Goal: Transaction & Acquisition: Book appointment/travel/reservation

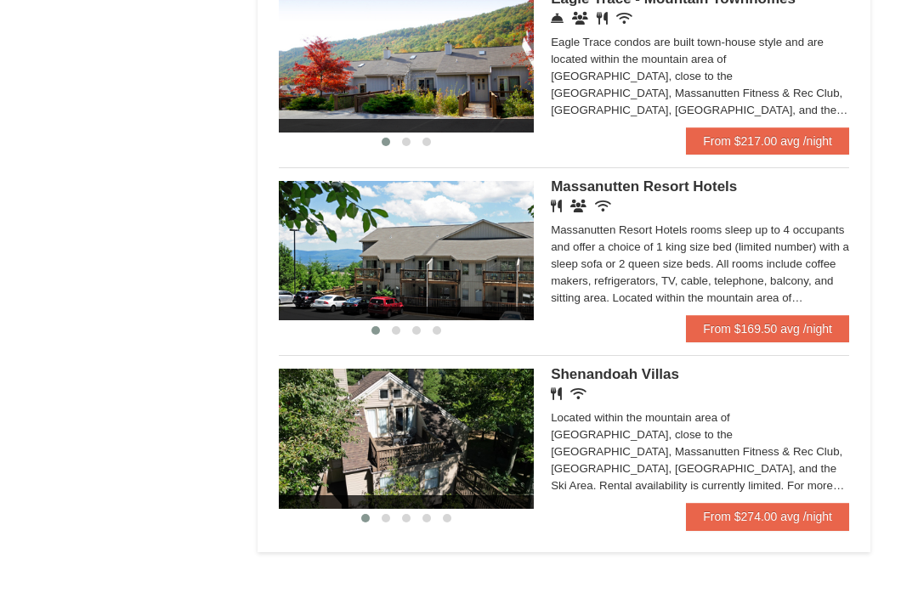
scroll to position [967, 0]
click at [792, 337] on link "From $169.50 avg /night" at bounding box center [767, 328] width 163 height 27
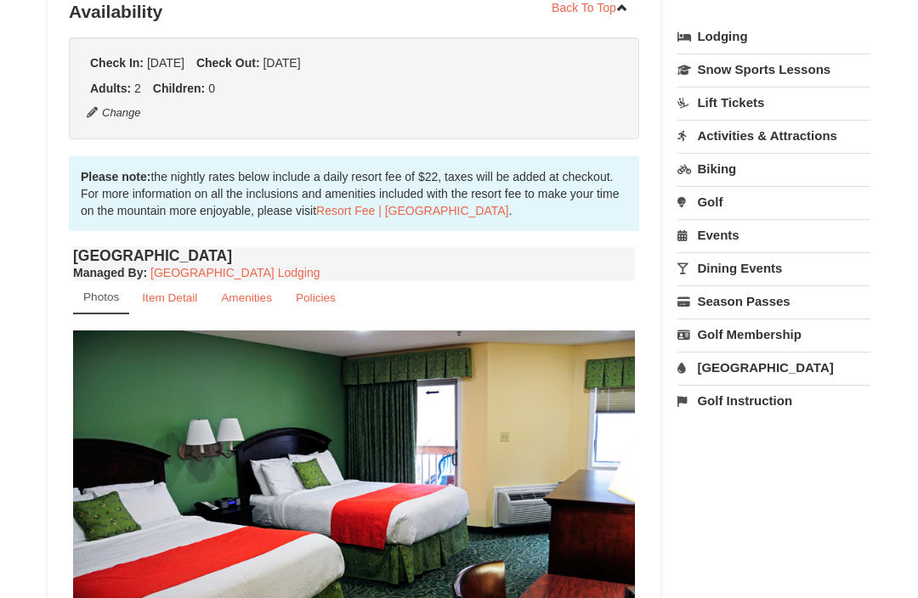
scroll to position [400, 0]
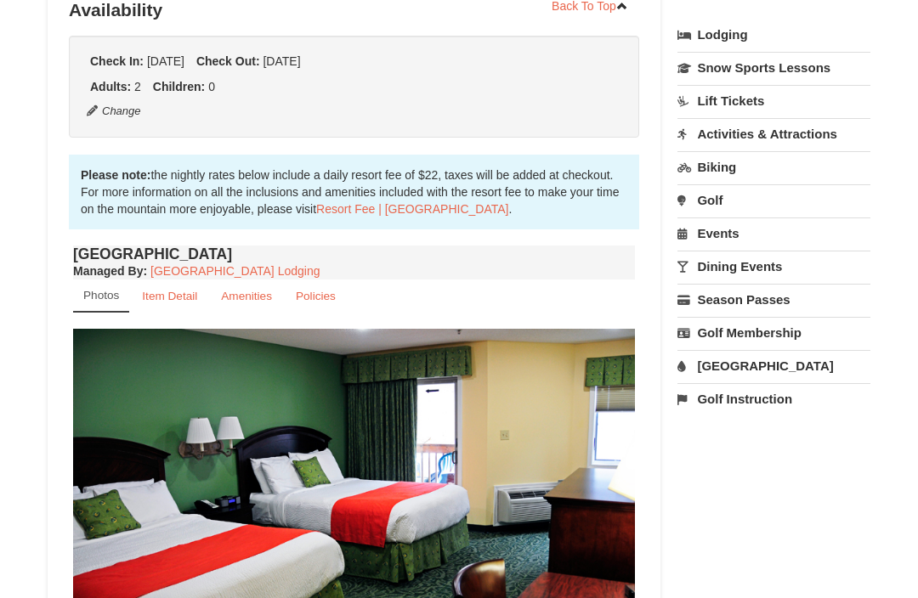
click at [358, 214] on link "Resort Fee | Massanutten Resort" at bounding box center [412, 210] width 192 height 14
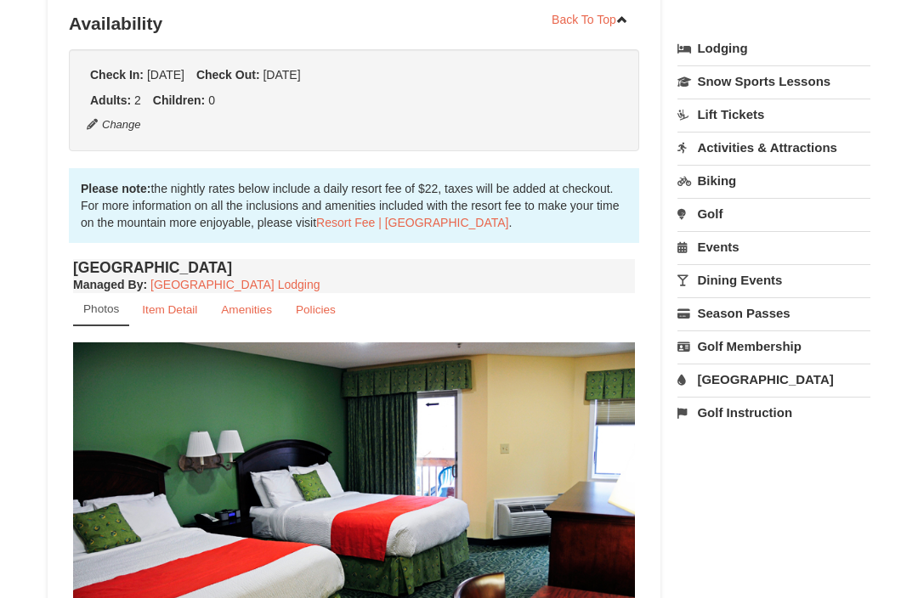
scroll to position [379, 0]
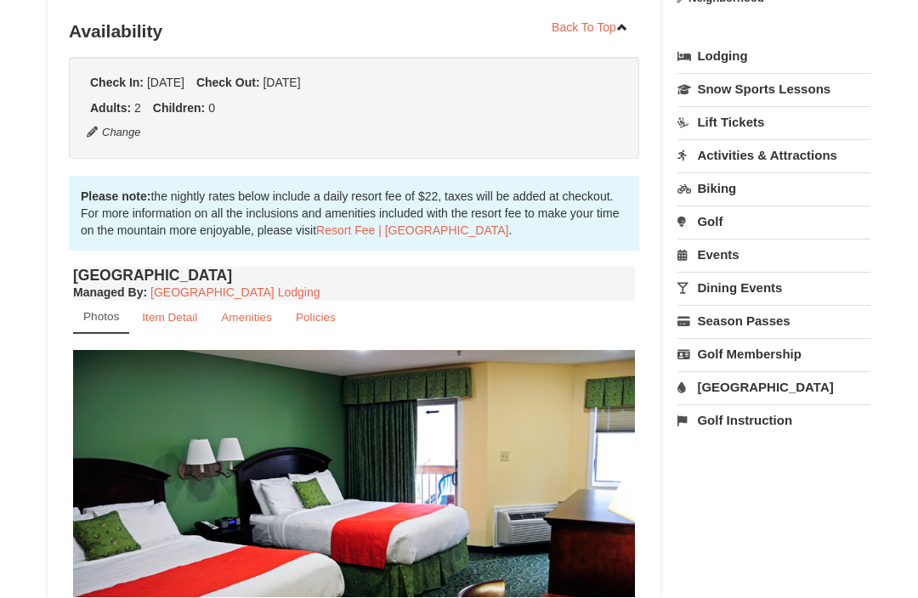
click at [472, 235] on link "Resort Fee | Massanutten Resort" at bounding box center [412, 231] width 192 height 14
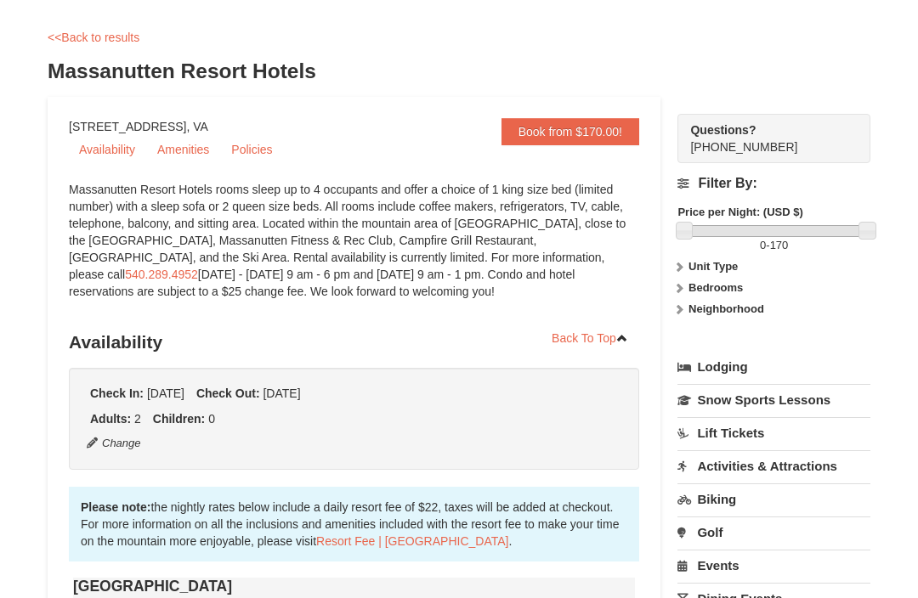
scroll to position [68, 0]
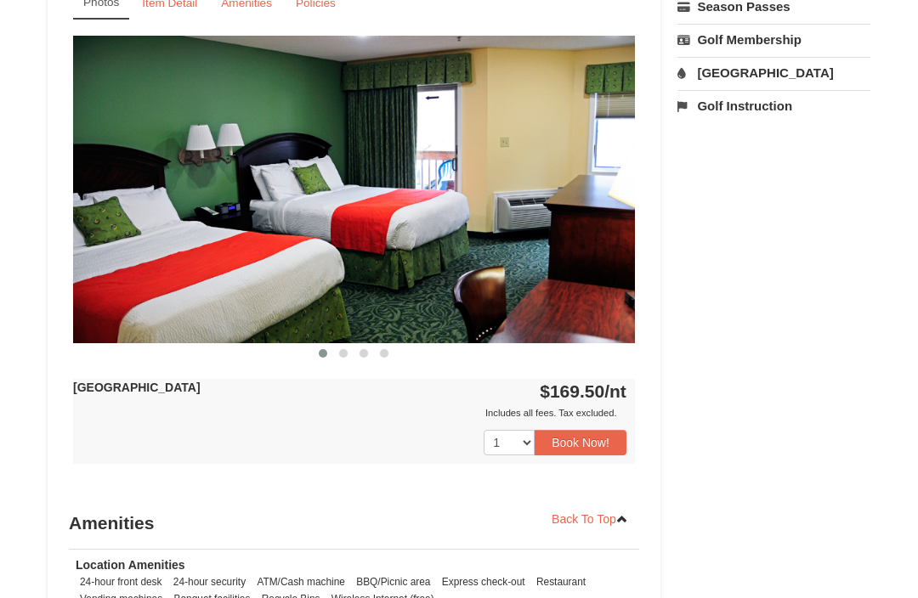
click at [585, 442] on button "Book Now!" at bounding box center [580, 443] width 92 height 25
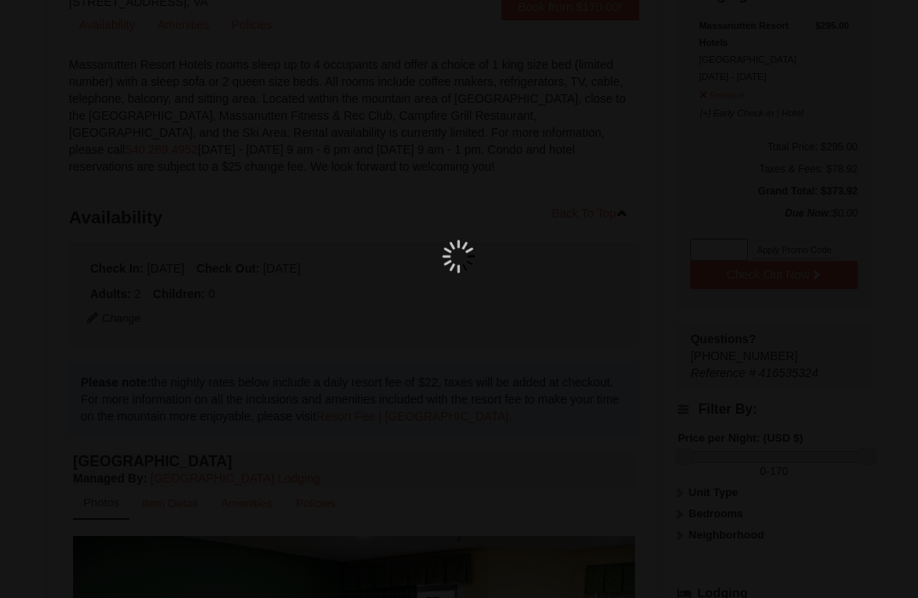
scroll to position [166, 0]
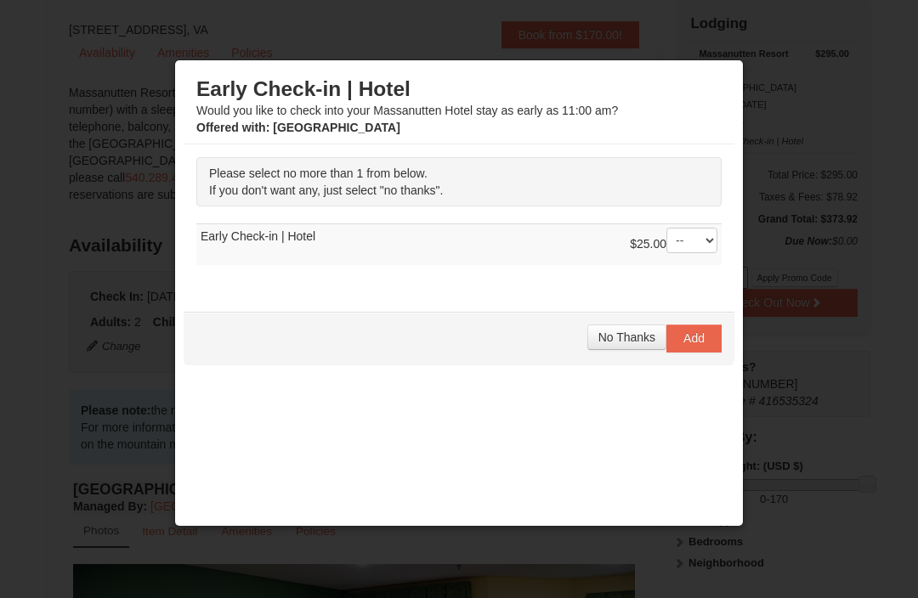
click at [631, 337] on span "No Thanks" at bounding box center [626, 338] width 57 height 14
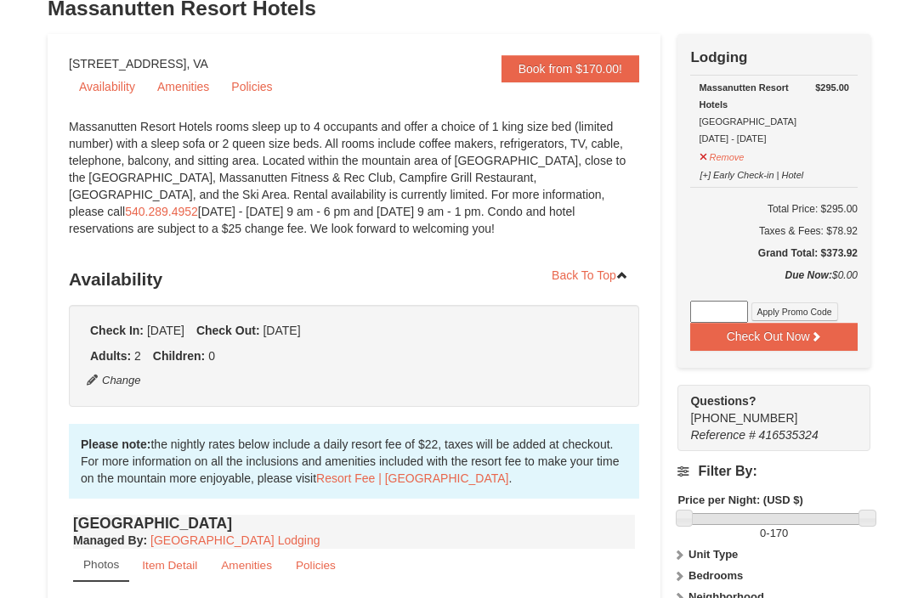
scroll to position [109, 0]
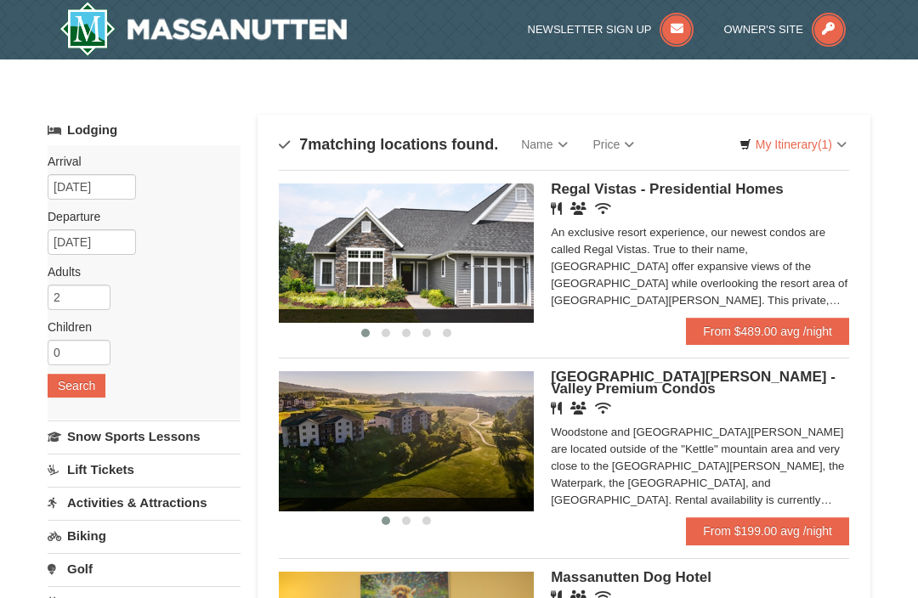
click at [808, 148] on link "My Itinerary (1)" at bounding box center [792, 144] width 129 height 25
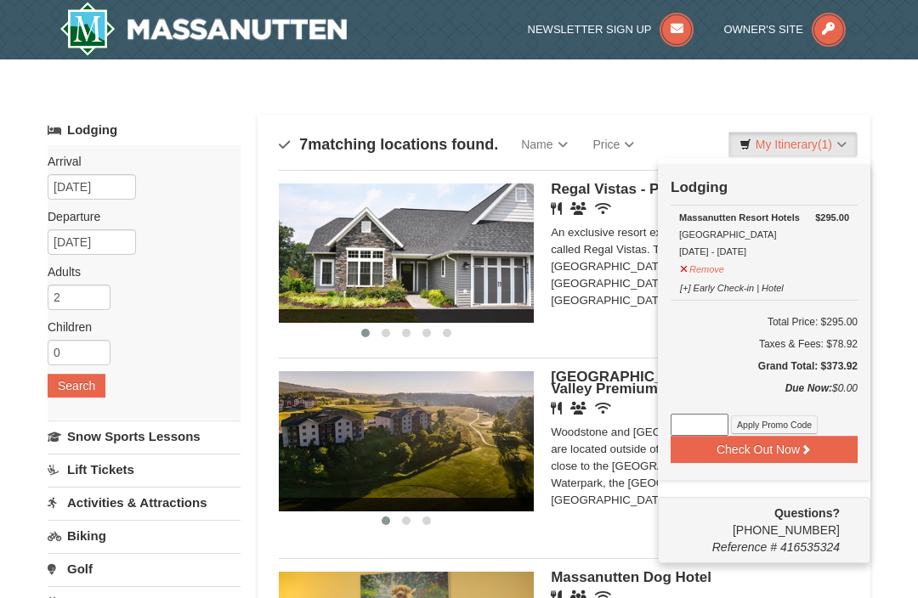
click at [870, 105] on div at bounding box center [459, 299] width 918 height 598
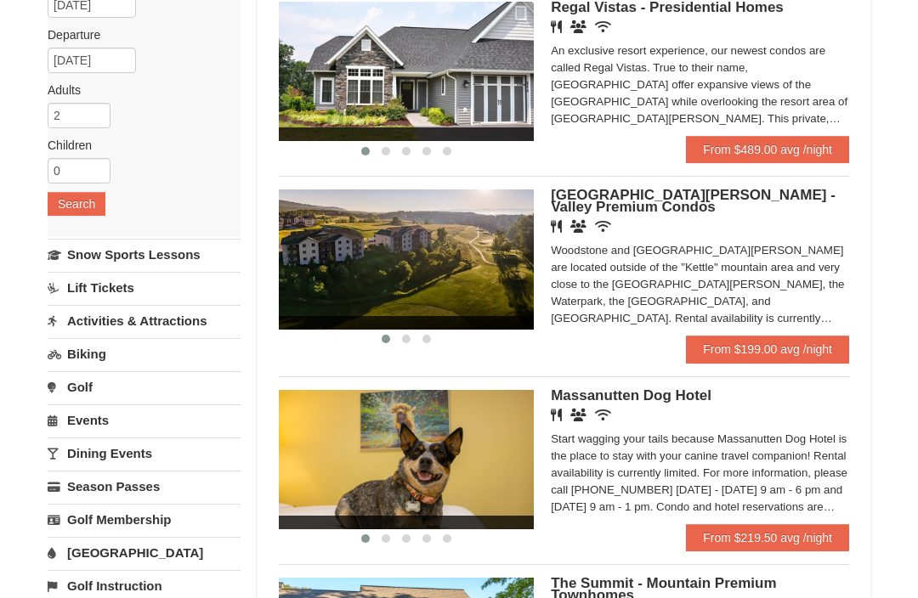
scroll to position [182, 0]
click at [796, 356] on link "From $199.00 avg /night" at bounding box center [767, 349] width 163 height 27
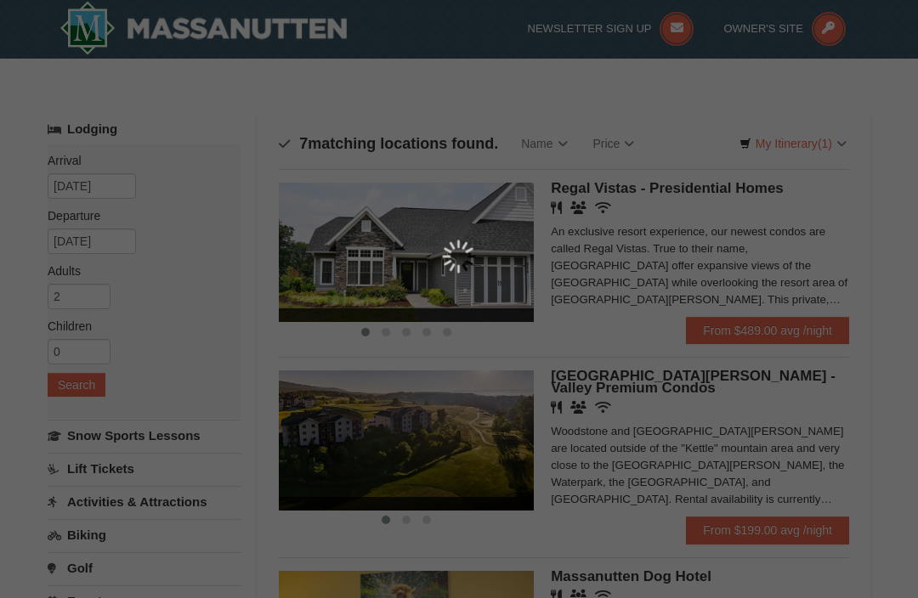
scroll to position [0, 0]
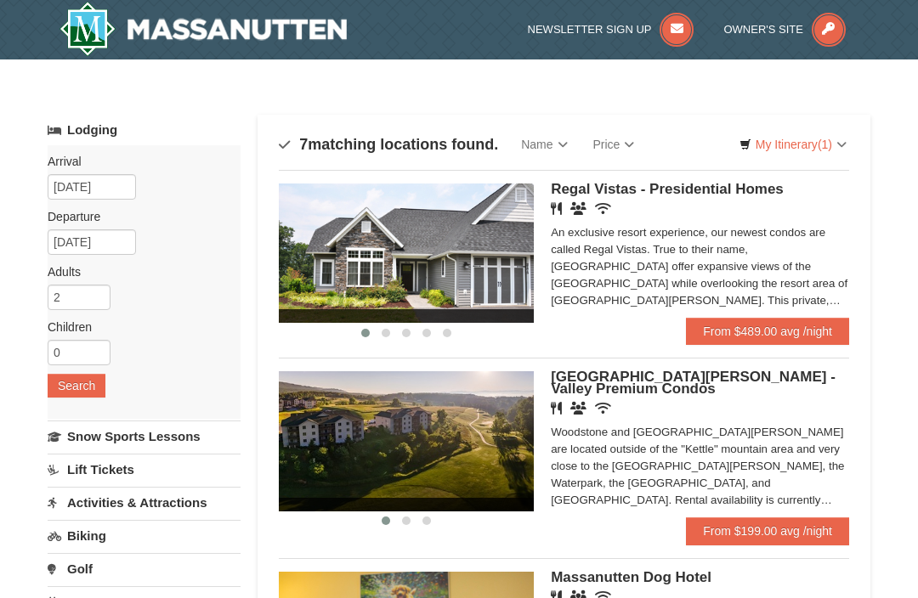
click at [823, 144] on span "(1)" at bounding box center [824, 145] width 14 height 14
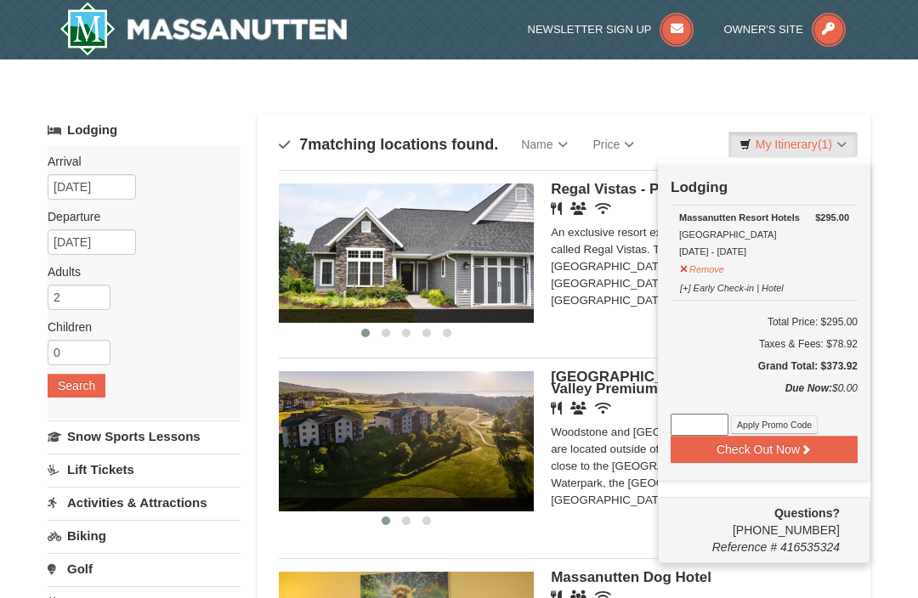
click at [845, 453] on button "Check Out Now" at bounding box center [763, 449] width 187 height 27
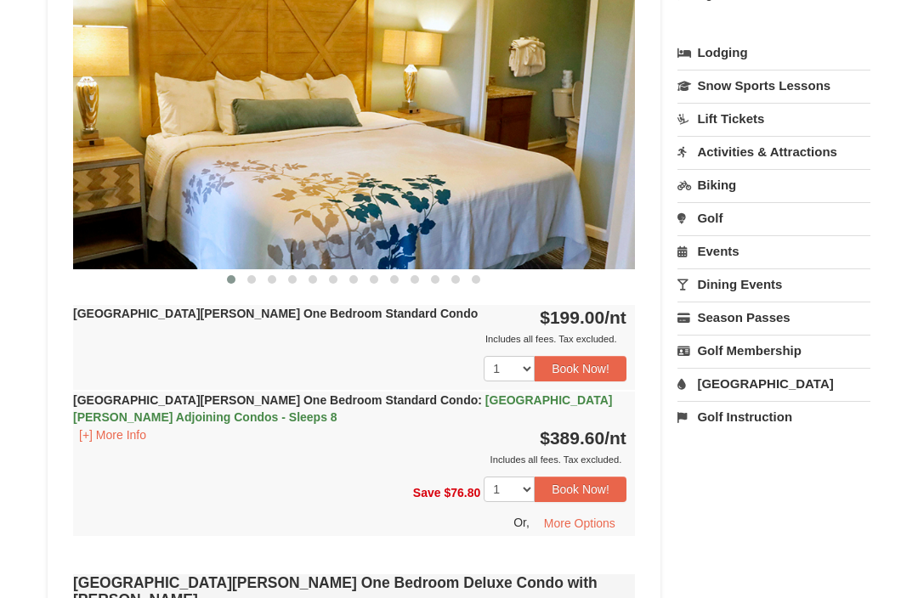
scroll to position [753, 0]
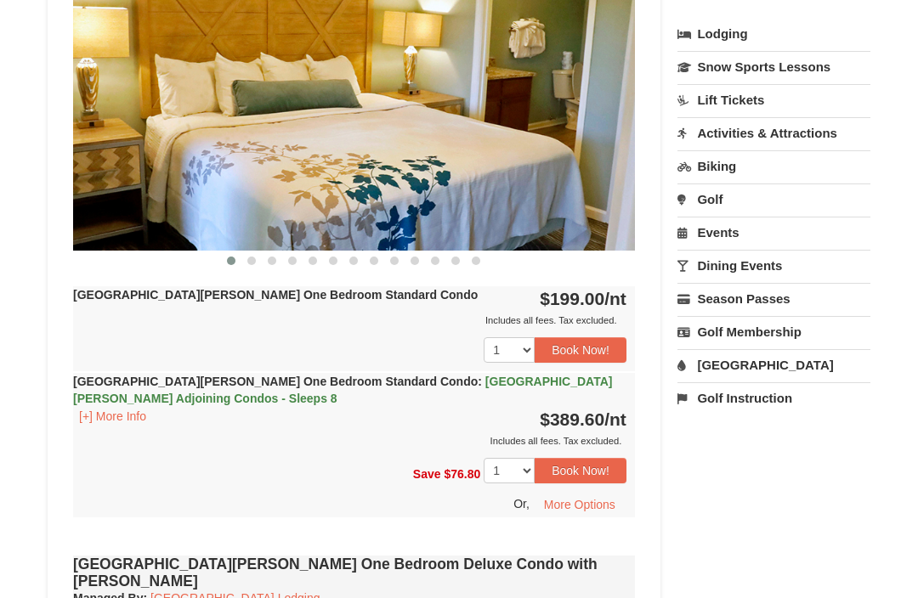
click at [608, 361] on button "Book Now!" at bounding box center [580, 349] width 92 height 25
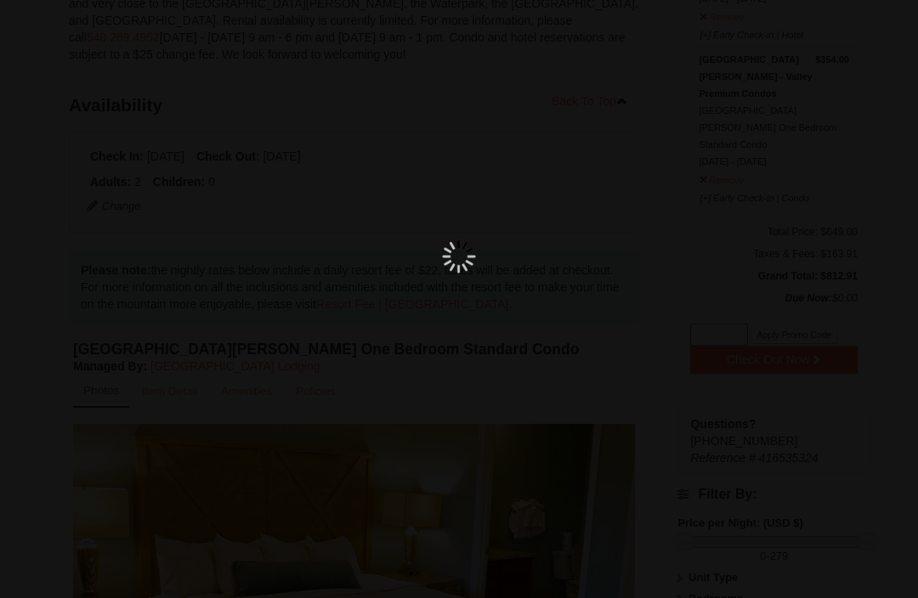
scroll to position [166, 0]
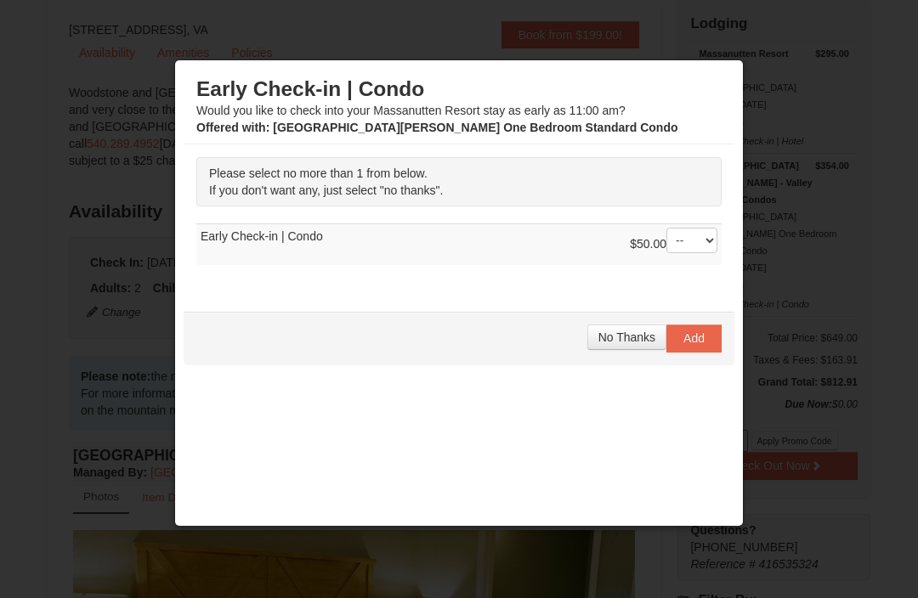
click at [639, 344] on span "No Thanks" at bounding box center [626, 338] width 57 height 14
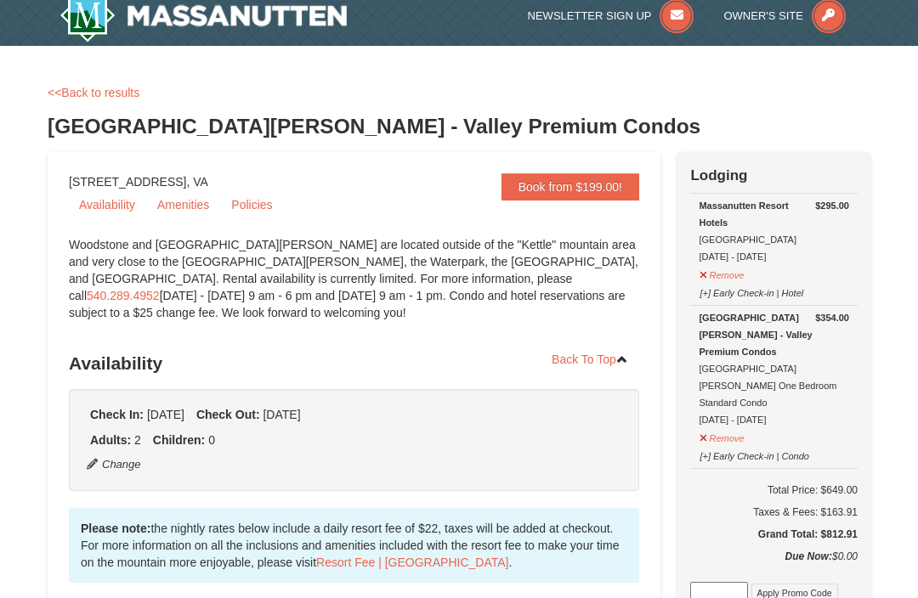
scroll to position [0, 0]
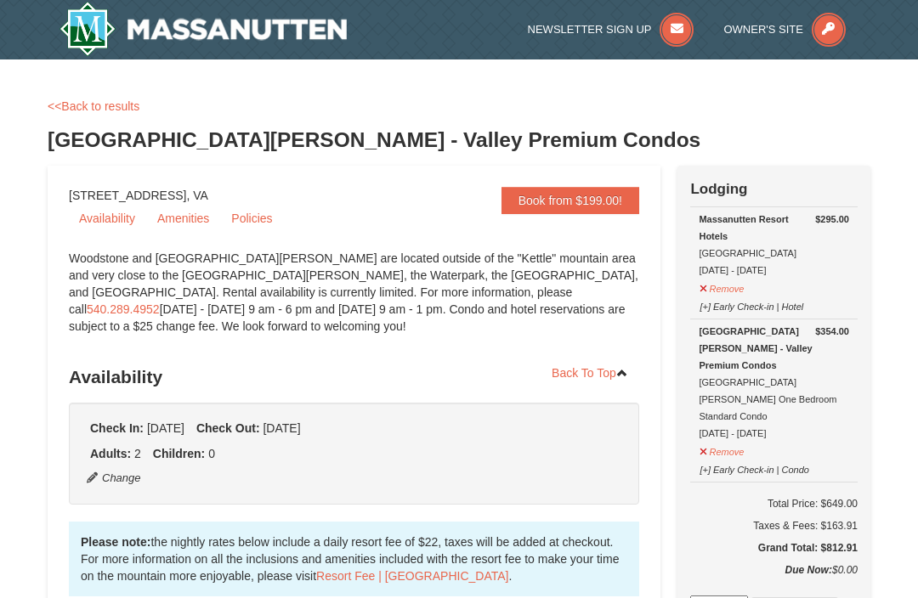
click at [770, 233] on div "Massanutten Resort Hotels Hotel Queen Room 10/9/2025 - 10/11/2025" at bounding box center [773, 245] width 150 height 68
click at [740, 290] on button "Remove" at bounding box center [721, 286] width 46 height 21
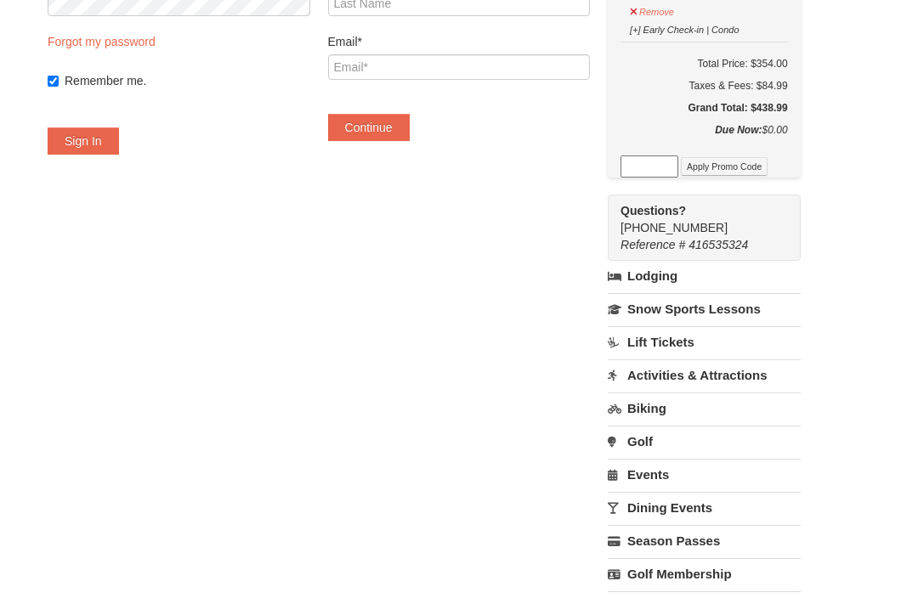
scroll to position [260, 0]
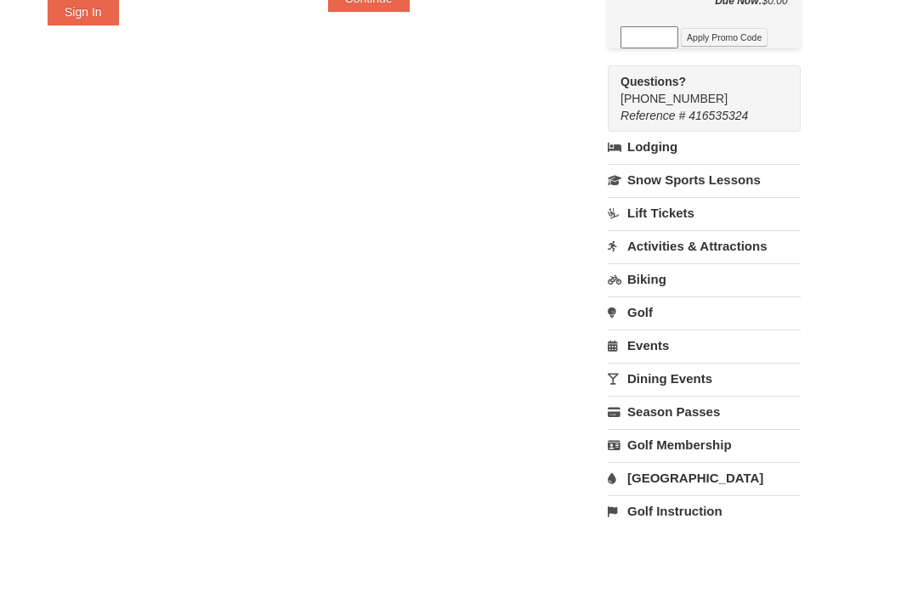
click at [701, 463] on link "[GEOGRAPHIC_DATA]" at bounding box center [704, 478] width 193 height 31
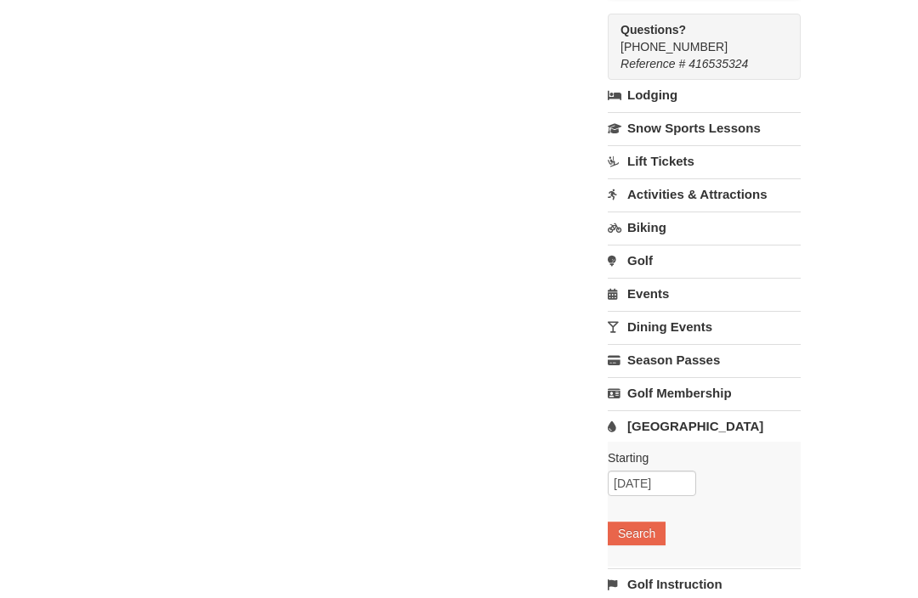
scroll to position [444, 0]
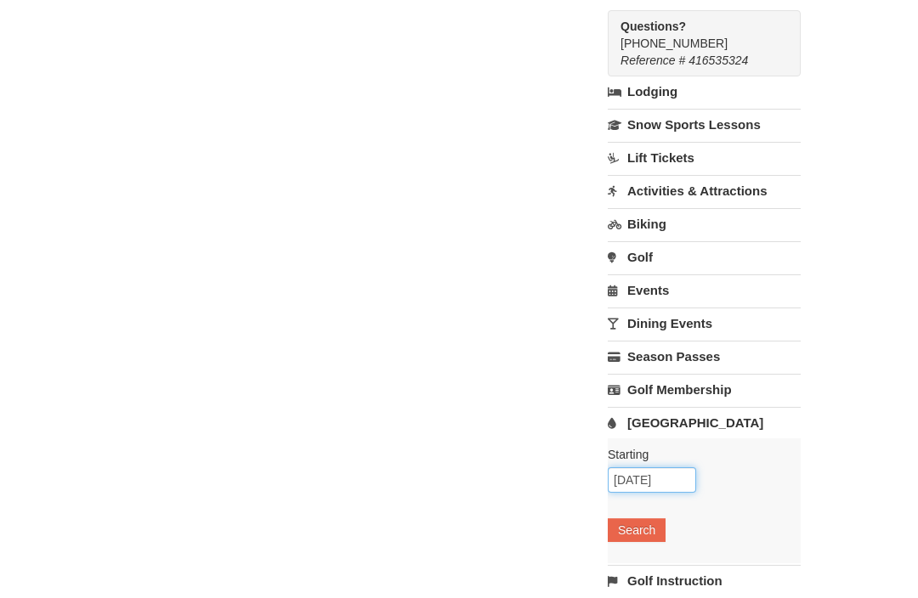
click at [687, 468] on input "[DATE]" at bounding box center [652, 480] width 88 height 25
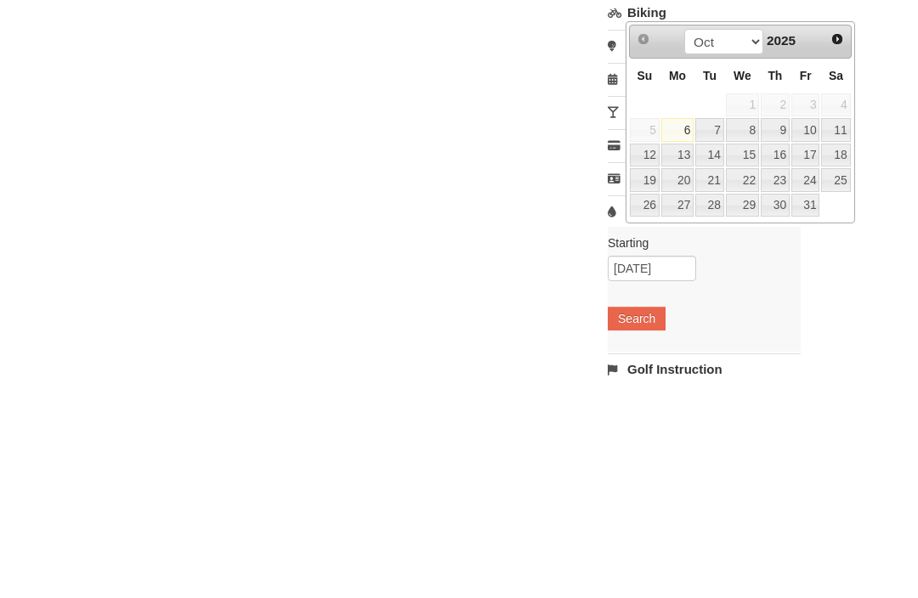
click at [813, 331] on link "10" at bounding box center [805, 343] width 29 height 24
type input "[DATE]"
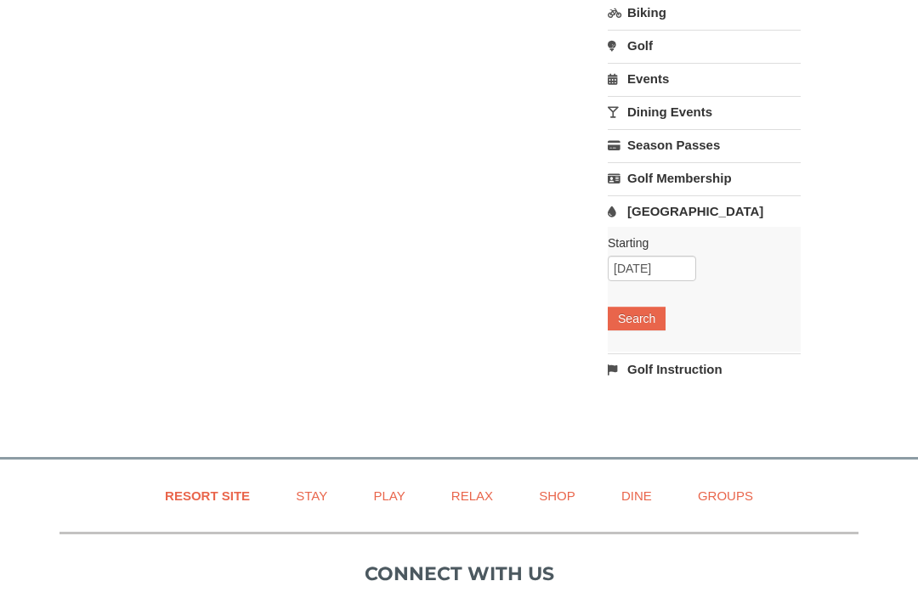
click at [658, 307] on button "Search" at bounding box center [637, 319] width 58 height 24
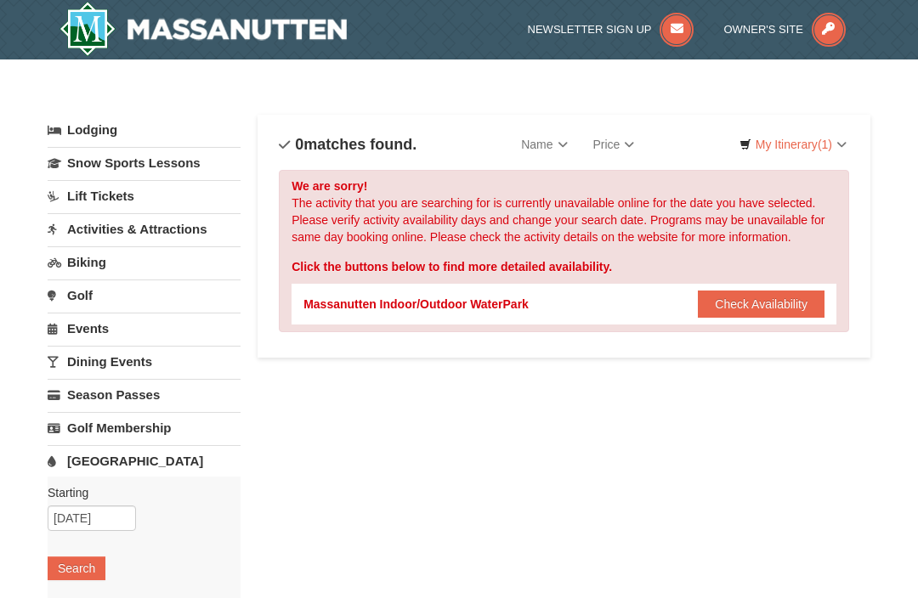
click at [800, 313] on button "Check Availability" at bounding box center [761, 304] width 127 height 27
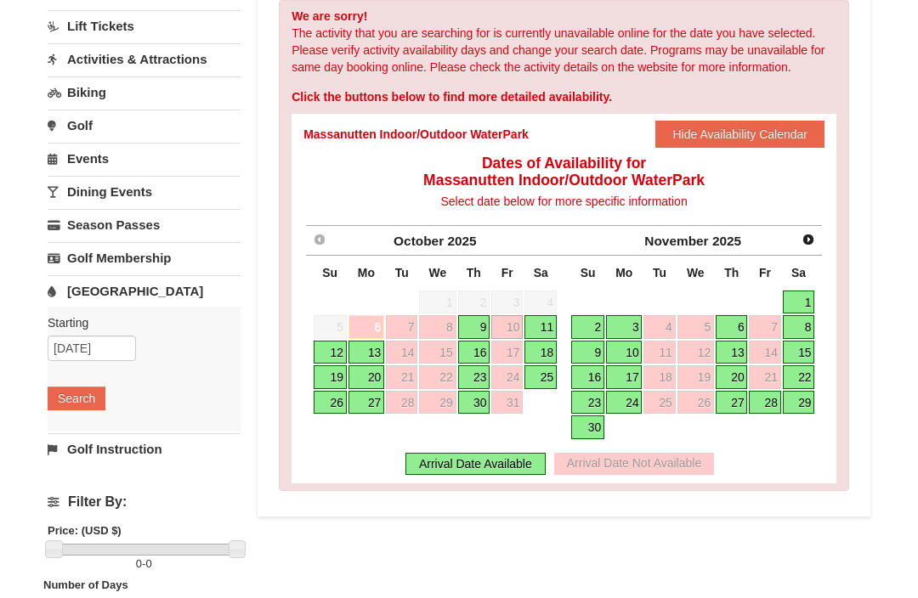
scroll to position [171, 0]
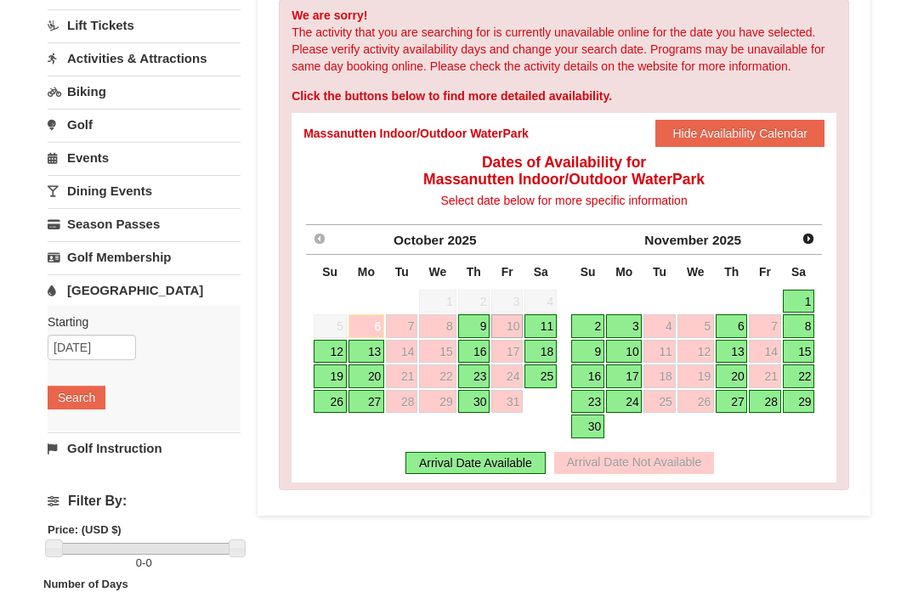
click at [487, 325] on link "9" at bounding box center [474, 326] width 32 height 24
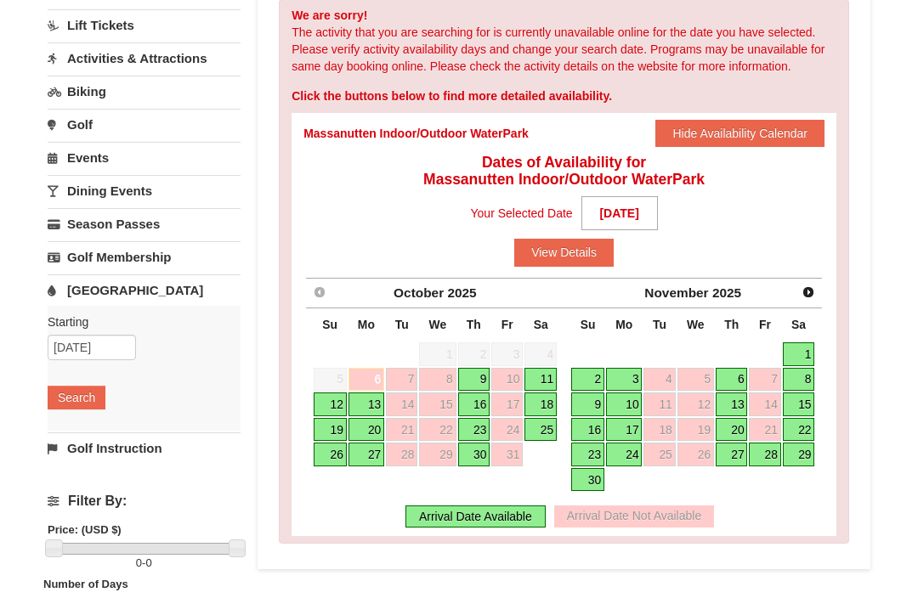
click at [597, 258] on button "View Details" at bounding box center [563, 252] width 99 height 27
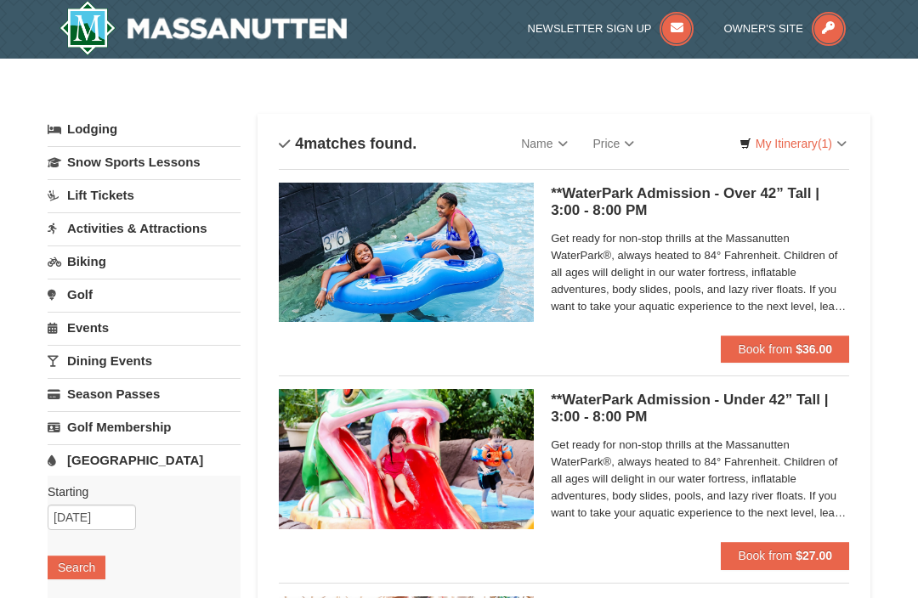
scroll to position [1, 0]
click at [809, 560] on strong "$27.00" at bounding box center [813, 556] width 37 height 14
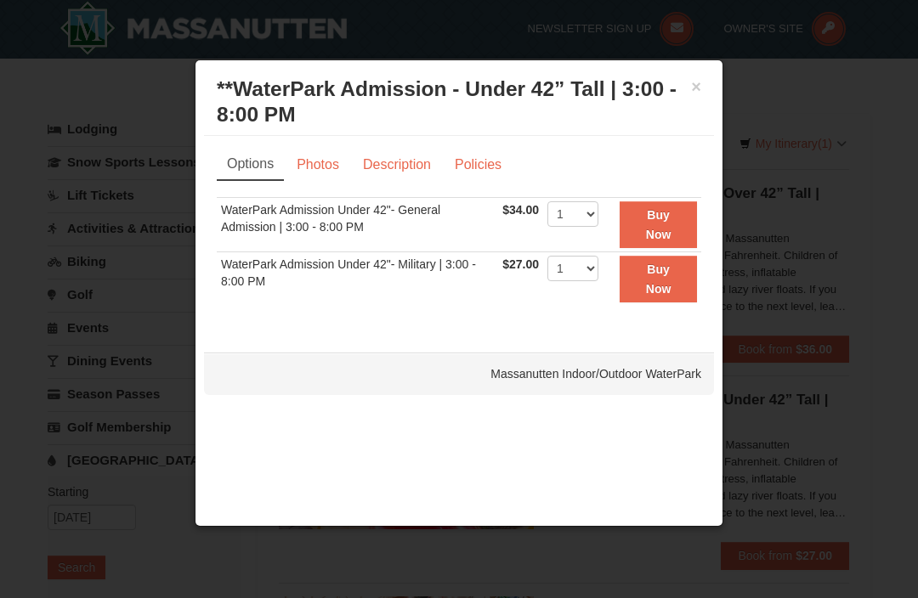
click at [700, 95] on button "×" at bounding box center [696, 86] width 10 height 17
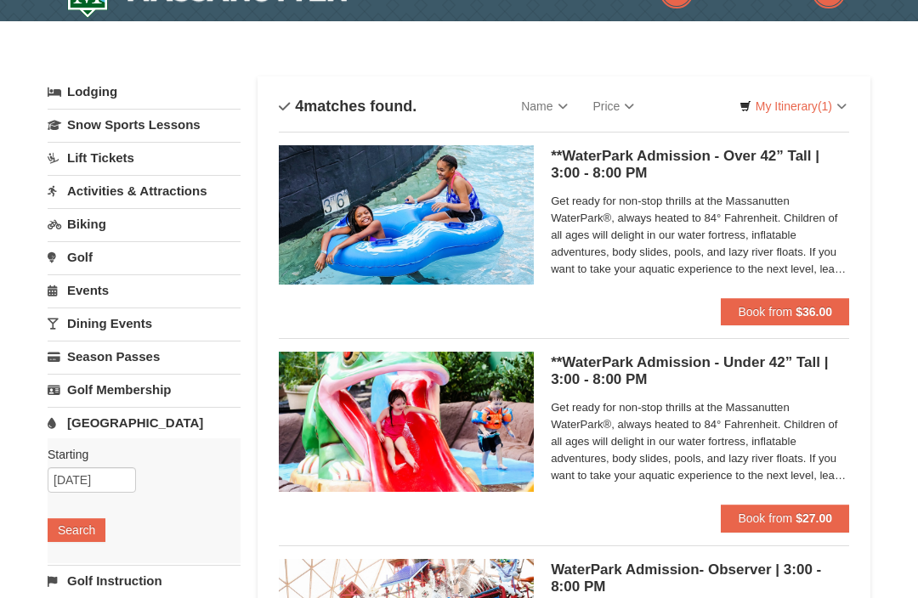
scroll to position [41, 0]
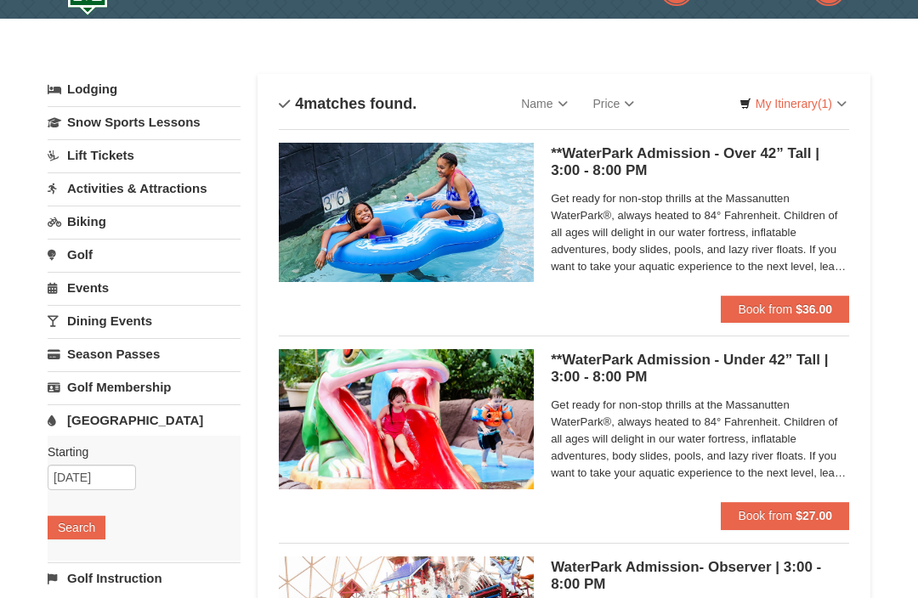
click at [784, 515] on span "Book from" at bounding box center [765, 516] width 54 height 14
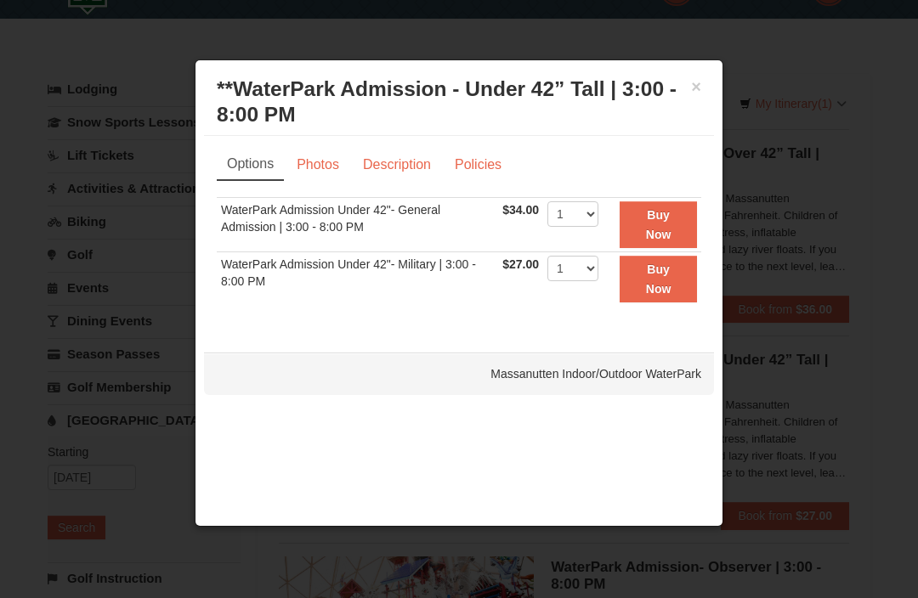
click at [700, 92] on button "×" at bounding box center [696, 86] width 10 height 17
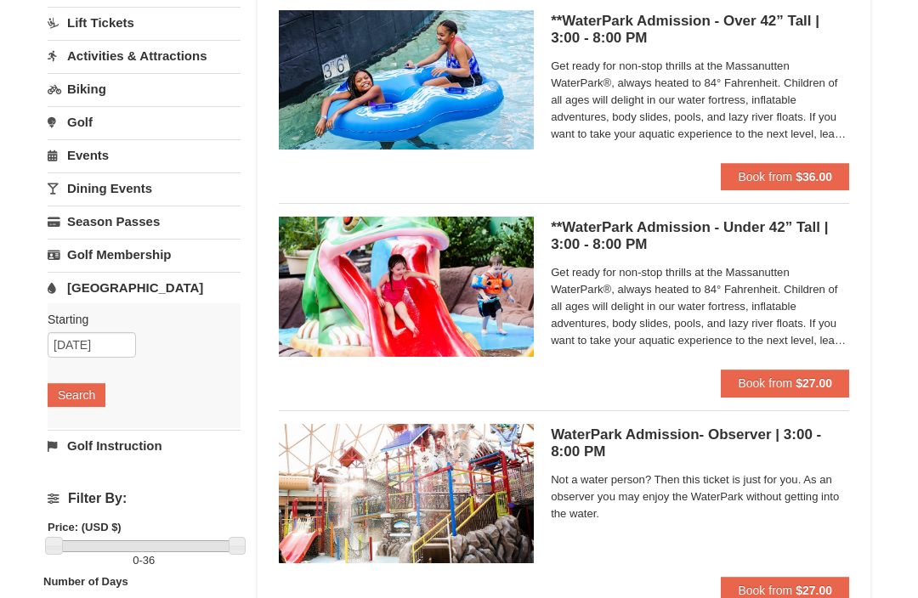
scroll to position [173, 0]
click at [82, 401] on button "Search" at bounding box center [77, 395] width 58 height 24
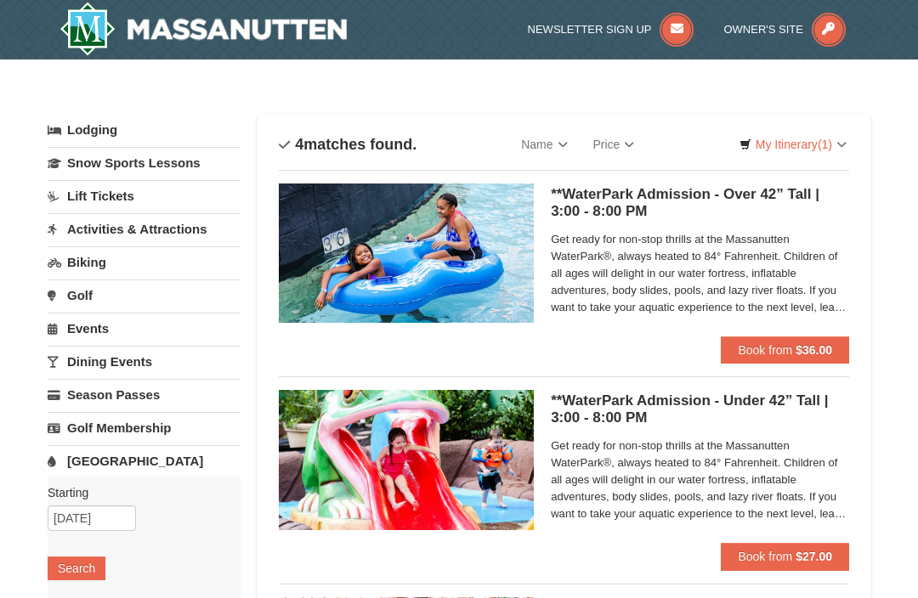
click at [823, 348] on strong "$36.00" at bounding box center [813, 350] width 37 height 14
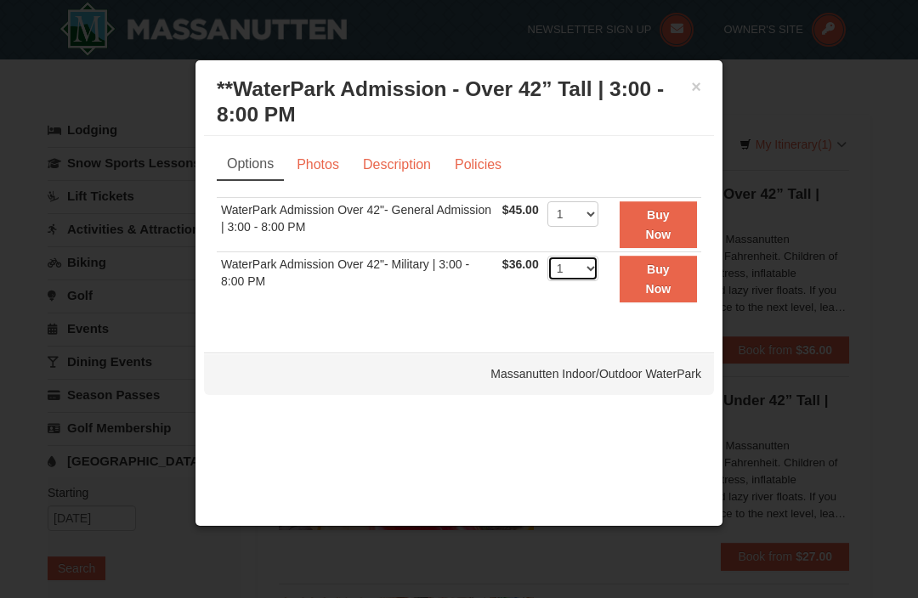
click at [598, 275] on select "1 2 3 4 5 6 7 8 9 10 11 12 13 14 15 16 17 18 19 20 21 22" at bounding box center [572, 268] width 51 height 25
select select "2"
click at [666, 281] on strong "Buy Now" at bounding box center [658, 279] width 25 height 32
